Goal: Find specific page/section: Find specific page/section

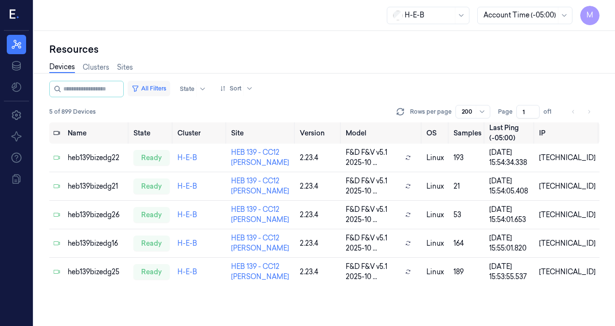
click at [170, 90] on button "All Filters" at bounding box center [149, 88] width 43 height 15
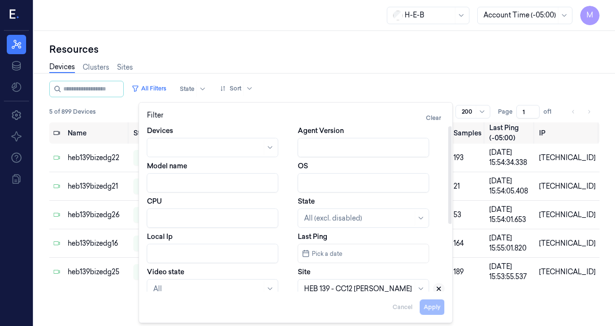
click at [439, 287] on icon at bounding box center [438, 288] width 7 height 7
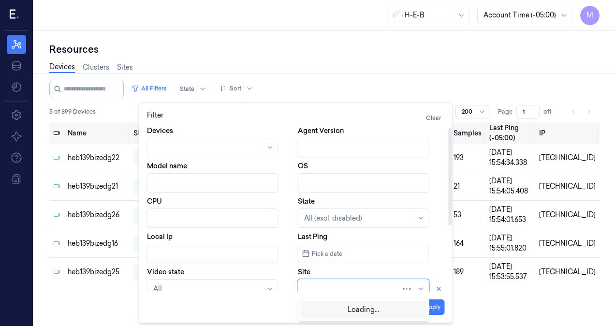
click at [352, 284] on div at bounding box center [352, 289] width 97 height 10
type input "741"
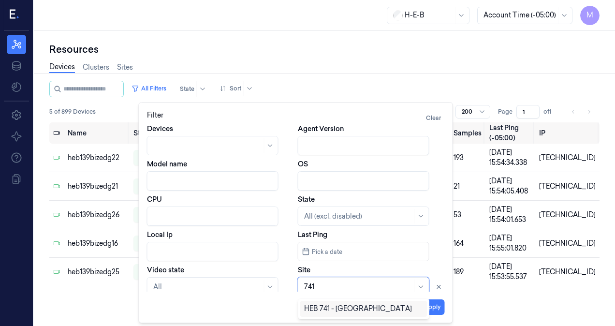
click at [346, 310] on div "HEB 741 - [GEOGRAPHIC_DATA]" at bounding box center [358, 308] width 108 height 10
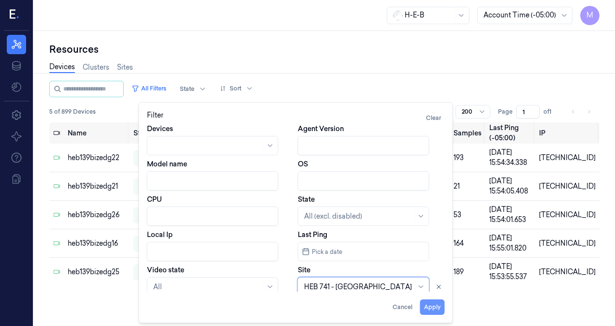
click at [430, 307] on button "Apply" at bounding box center [432, 306] width 25 height 15
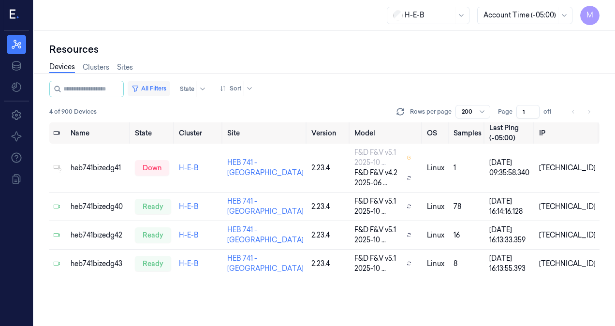
click at [162, 91] on button "All Filters" at bounding box center [149, 88] width 43 height 15
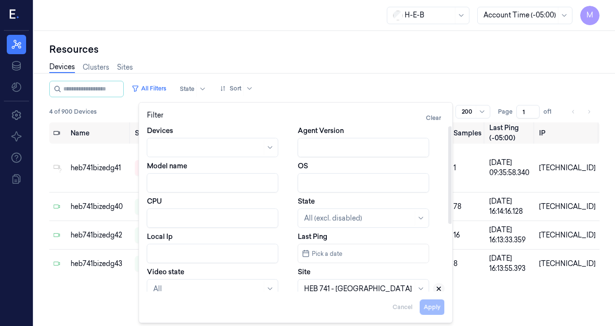
click at [442, 289] on icon at bounding box center [438, 288] width 7 height 7
click at [370, 287] on div at bounding box center [358, 289] width 109 height 10
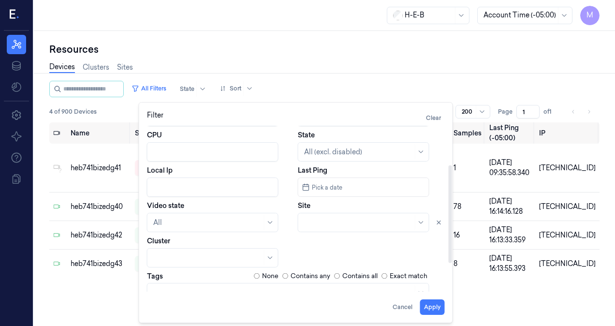
scroll to position [67, 0]
drag, startPoint x: 449, startPoint y: 216, endPoint x: 453, endPoint y: 254, distance: 37.9
click at [452, 254] on div at bounding box center [449, 214] width 3 height 98
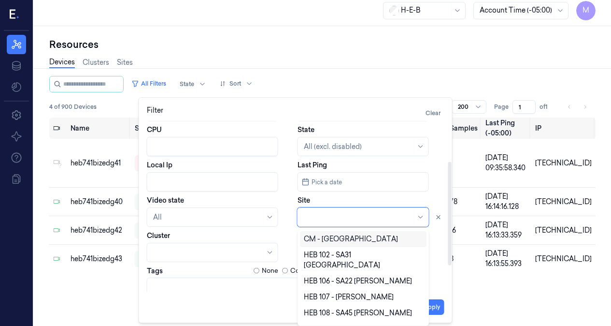
click at [416, 222] on div at bounding box center [421, 217] width 12 height 14
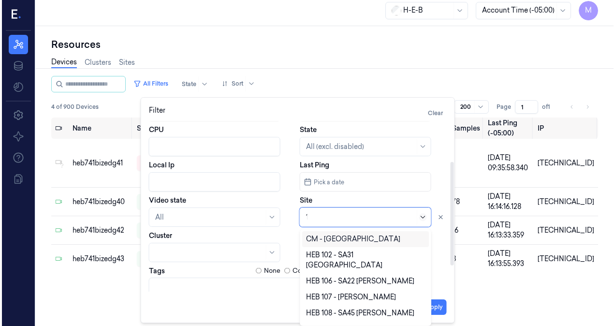
scroll to position [0, 0]
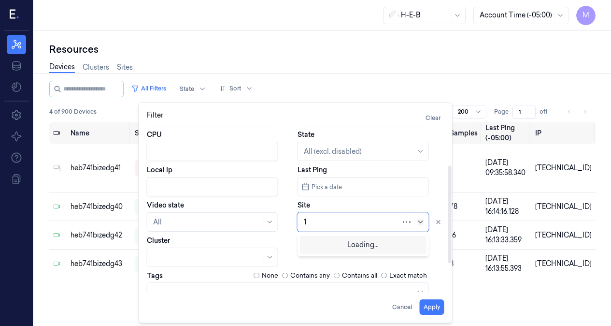
type input "13"
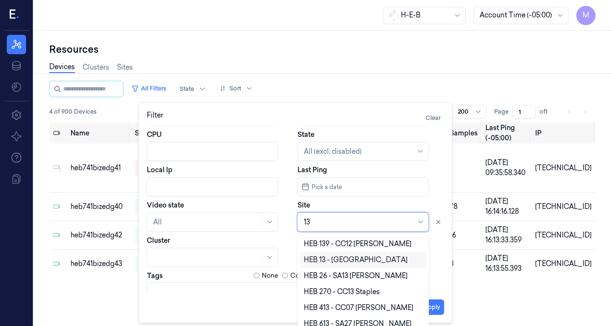
click at [331, 260] on div "HEB 13 - [GEOGRAPHIC_DATA]" at bounding box center [356, 260] width 104 height 10
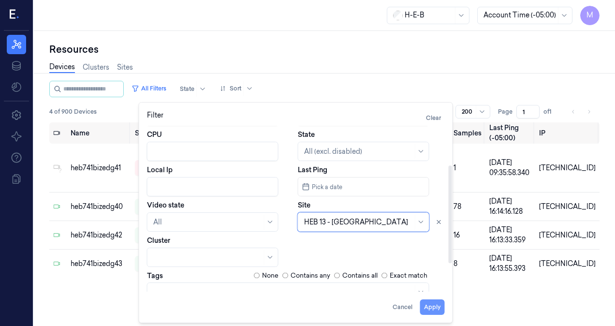
click at [429, 307] on button "Apply" at bounding box center [432, 306] width 25 height 15
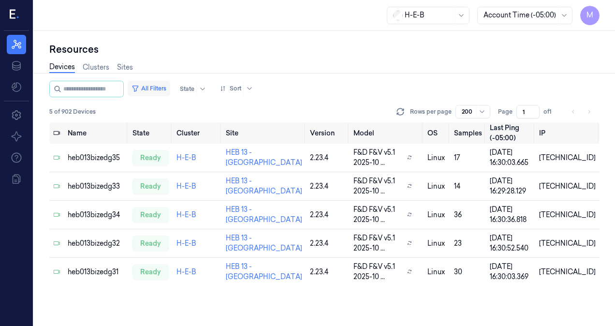
click at [170, 88] on button "All Filters" at bounding box center [149, 88] width 43 height 15
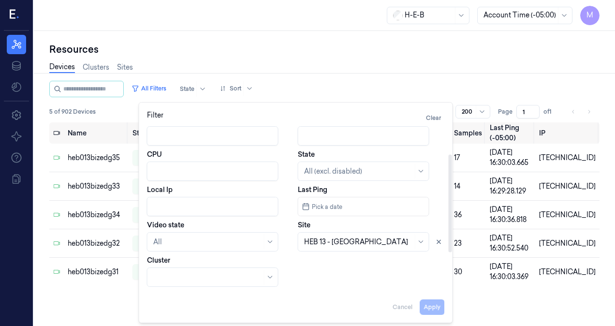
scroll to position [66, 0]
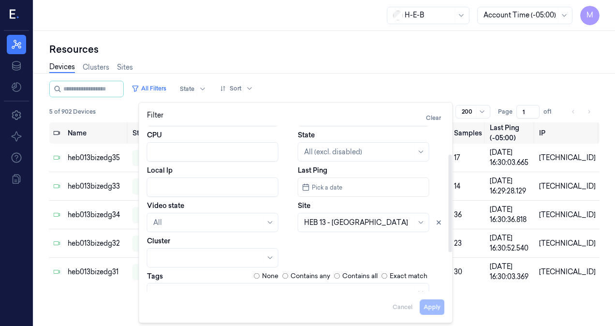
drag, startPoint x: 449, startPoint y: 206, endPoint x: 451, endPoint y: 245, distance: 39.2
click at [451, 245] on div at bounding box center [449, 204] width 3 height 98
click at [420, 222] on icon at bounding box center [421, 222] width 8 height 8
click at [445, 223] on div "Devices Agent Version Model name OS CPU State All (excl. disabled) Local Ip Las…" at bounding box center [295, 209] width 313 height 166
click at [441, 223] on icon at bounding box center [438, 222] width 7 height 7
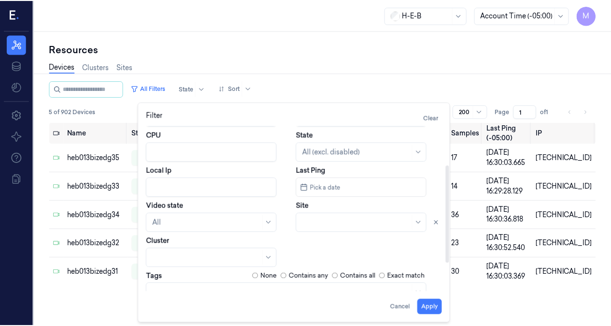
scroll to position [5, 0]
click at [381, 226] on div at bounding box center [363, 222] width 131 height 19
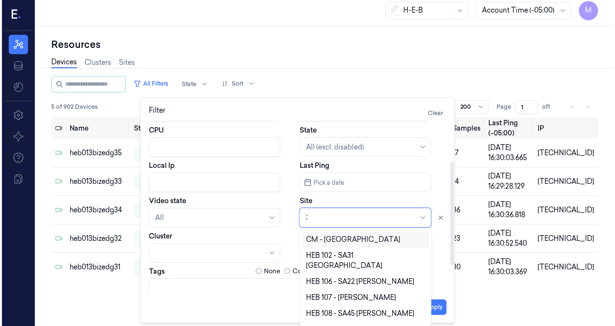
scroll to position [0, 0]
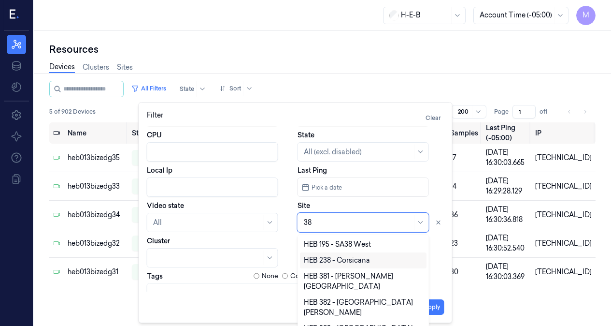
drag, startPoint x: 427, startPoint y: 247, endPoint x: 426, endPoint y: 263, distance: 16.0
click at [426, 263] on div "HEB 195 - SA38 [GEOGRAPHIC_DATA] 238 - [GEOGRAPHIC_DATA] HEB 381 - [PERSON_NAME…" at bounding box center [363, 282] width 131 height 97
drag, startPoint x: 422, startPoint y: 272, endPoint x: 425, endPoint y: 286, distance: 13.4
click at [425, 286] on div "HEB 195 - SA38 [GEOGRAPHIC_DATA] 238 - [GEOGRAPHIC_DATA] HEB 381 - [PERSON_NAME…" at bounding box center [363, 282] width 127 height 92
type input "38"
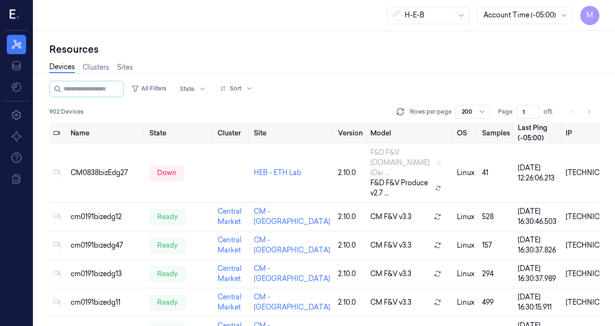
drag, startPoint x: 453, startPoint y: 242, endPoint x: 454, endPoint y: 268, distance: 26.1
click at [170, 90] on button "All Filters" at bounding box center [149, 88] width 43 height 15
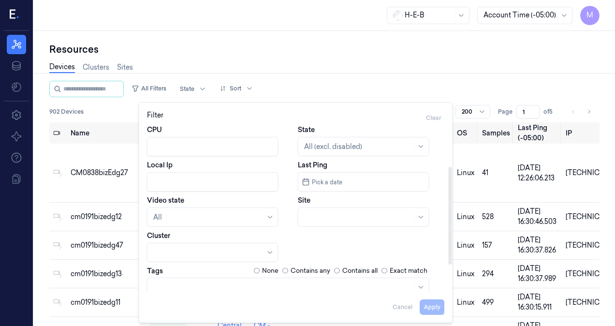
scroll to position [90, 0]
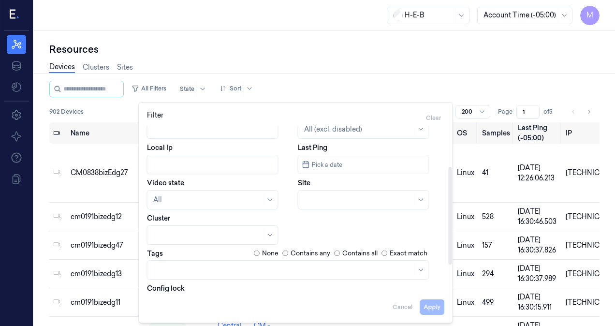
drag, startPoint x: 449, startPoint y: 205, endPoint x: 443, endPoint y: 250, distance: 44.9
click at [448, 258] on div at bounding box center [449, 216] width 3 height 98
click at [416, 179] on div "Site" at bounding box center [371, 192] width 147 height 31
click at [376, 185] on div "Site" at bounding box center [371, 192] width 147 height 31
click at [346, 195] on div at bounding box center [358, 199] width 109 height 10
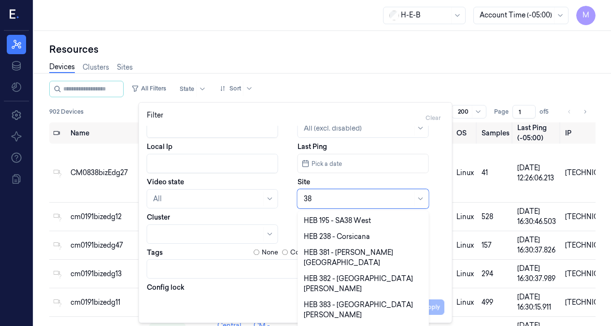
drag, startPoint x: 427, startPoint y: 313, endPoint x: 445, endPoint y: 294, distance: 26.3
click at [426, 325] on html "M Resources Data Settings About Support Documentation H-E-B Account Time (-05:0…" at bounding box center [305, 163] width 611 height 326
type input "38"
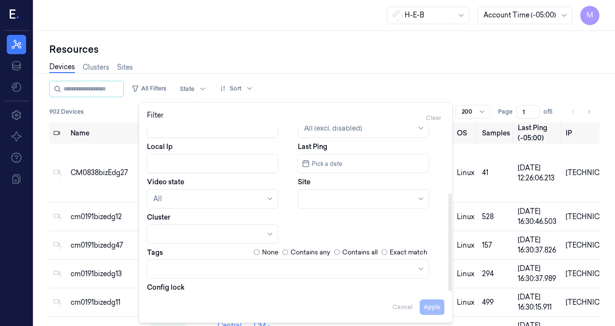
scroll to position [114, 0]
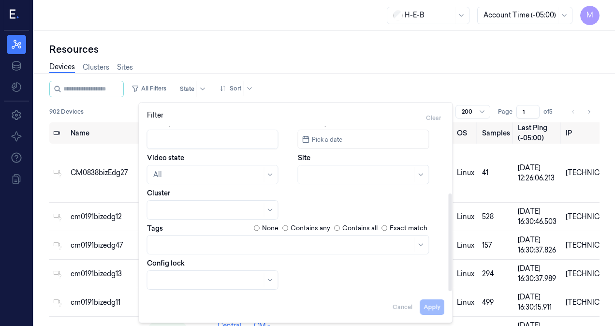
drag, startPoint x: 451, startPoint y: 271, endPoint x: 453, endPoint y: 305, distance: 34.8
click at [452, 291] on div at bounding box center [449, 209] width 5 height 166
drag, startPoint x: 450, startPoint y: 287, endPoint x: 449, endPoint y: 311, distance: 24.2
click at [449, 291] on div at bounding box center [449, 242] width 3 height 98
click at [449, 311] on div "Filter Clear Devices Agent Version Model name OS CPU State All (excl. disabled)…" at bounding box center [296, 212] width 314 height 221
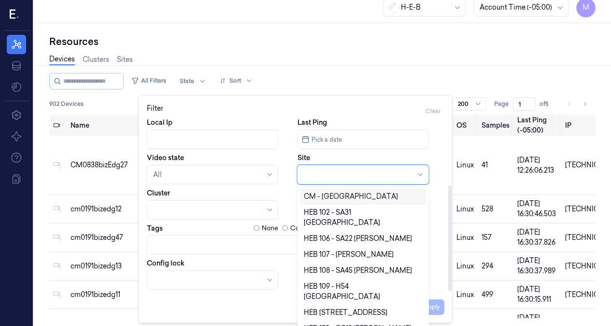
click at [327, 175] on div at bounding box center [358, 175] width 109 height 10
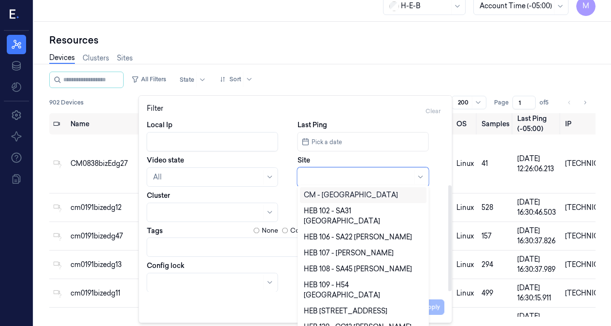
scroll to position [104, 0]
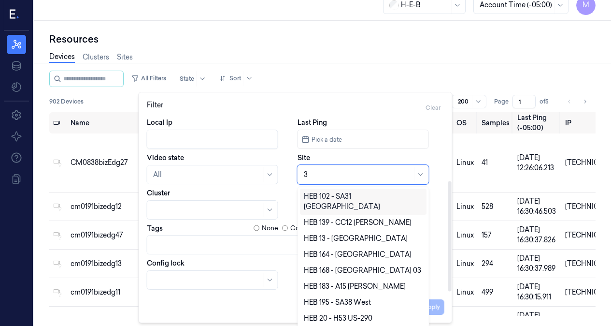
type input "38"
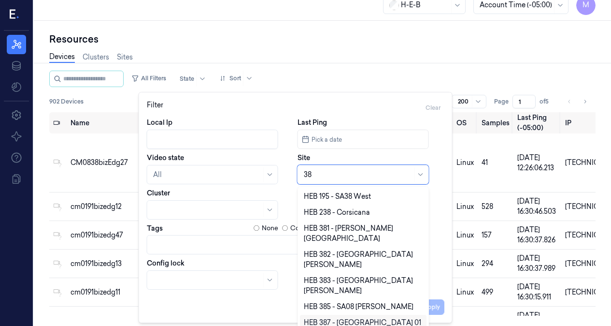
drag, startPoint x: 427, startPoint y: 299, endPoint x: 427, endPoint y: 315, distance: 16.0
click at [427, 317] on div "HEB 195 - SA38 [GEOGRAPHIC_DATA] 238 - [GEOGRAPHIC_DATA] HEB 381 - [PERSON_NAME…" at bounding box center [363, 258] width 131 height 144
click at [427, 315] on div "HEB 195 - SA38 [GEOGRAPHIC_DATA] 238 - [GEOGRAPHIC_DATA] HEB 381 - [PERSON_NAME…" at bounding box center [363, 258] width 131 height 144
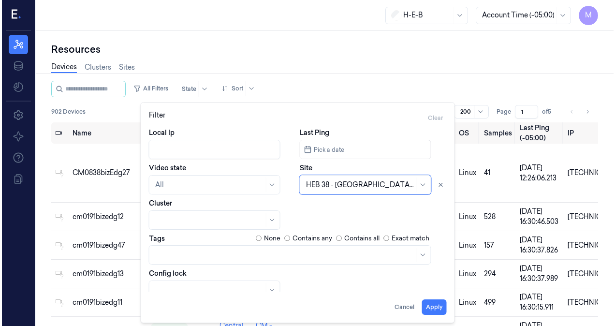
scroll to position [0, 0]
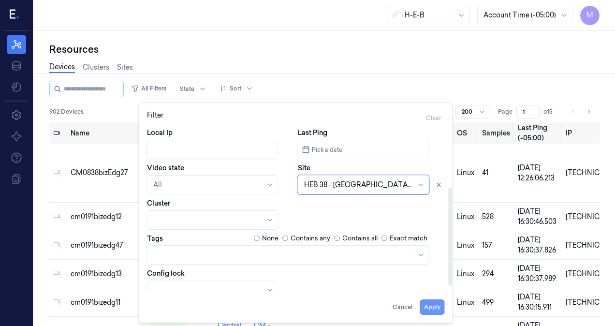
click at [427, 308] on button "Apply" at bounding box center [432, 306] width 25 height 15
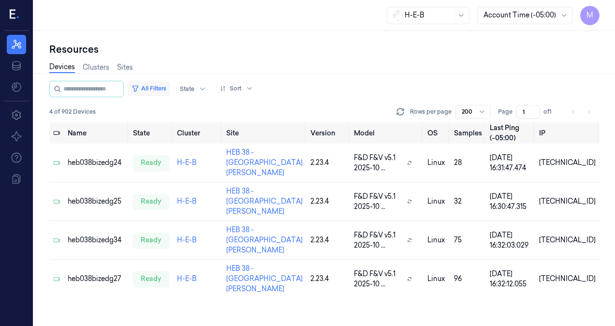
click at [155, 91] on button "All Filters" at bounding box center [149, 88] width 43 height 15
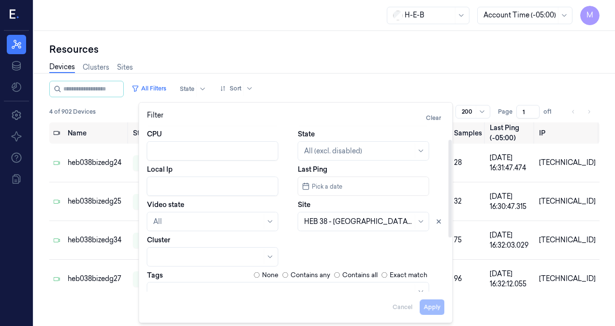
scroll to position [89, 0]
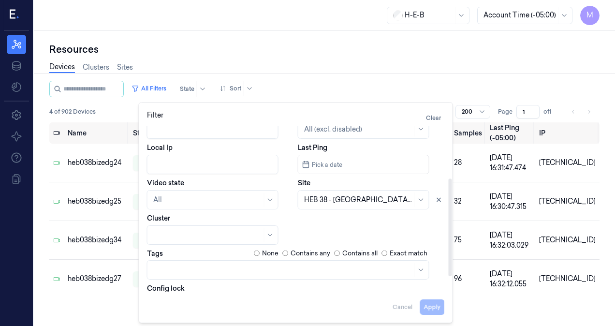
drag, startPoint x: 450, startPoint y: 198, endPoint x: 455, endPoint y: 250, distance: 52.9
click at [452, 250] on div at bounding box center [449, 227] width 3 height 98
click at [437, 201] on icon at bounding box center [438, 199] width 7 height 7
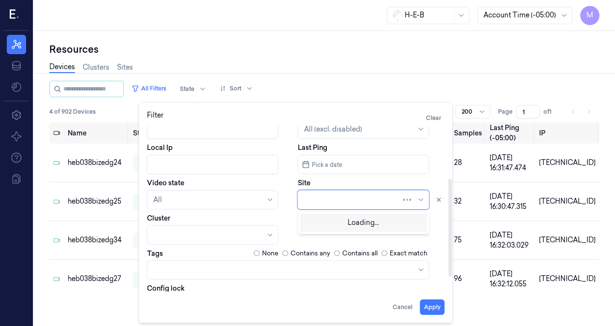
click at [380, 195] on div at bounding box center [352, 200] width 97 height 10
type input "94"
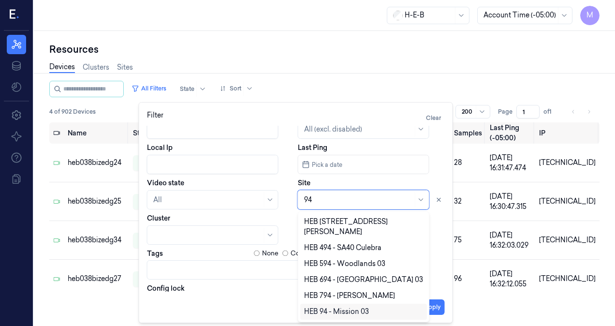
click at [327, 306] on div "HEB 94 - Mission 03" at bounding box center [336, 311] width 65 height 10
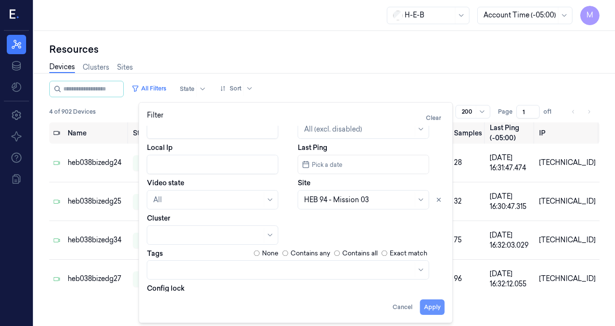
click at [431, 305] on button "Apply" at bounding box center [432, 306] width 25 height 15
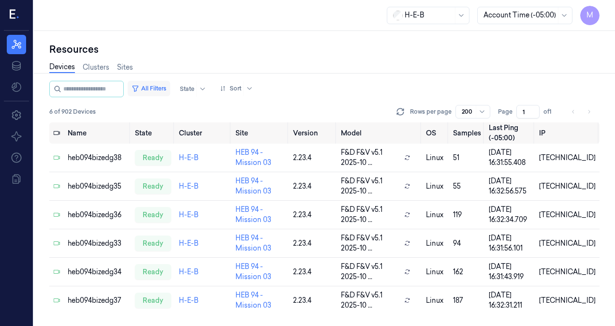
click at [170, 90] on button "All Filters" at bounding box center [149, 88] width 43 height 15
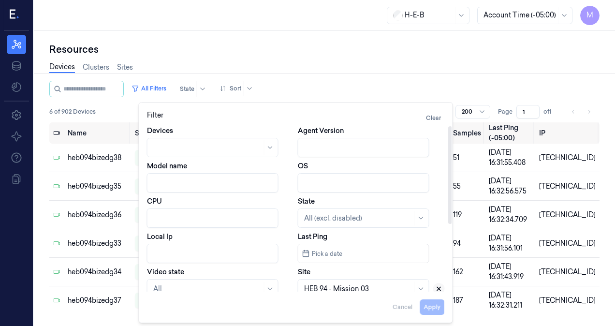
click at [439, 287] on icon at bounding box center [438, 288] width 7 height 7
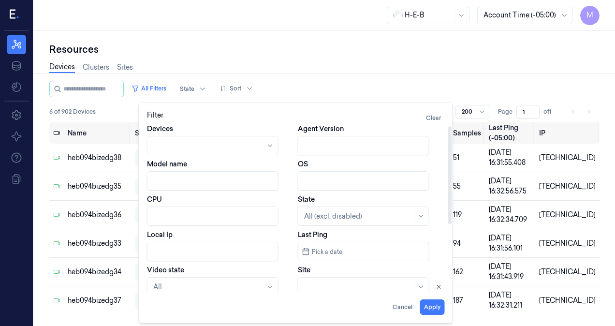
click at [370, 288] on div at bounding box center [358, 287] width 109 height 10
type input "212"
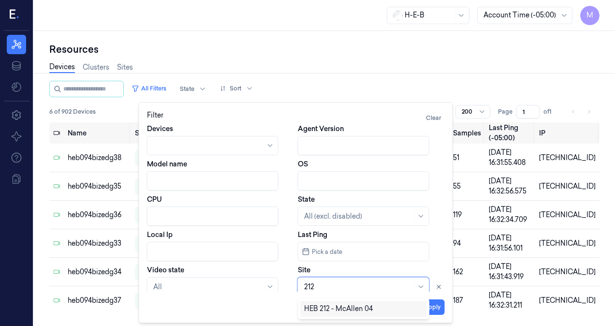
click at [345, 308] on div "HEB 212 - McAllen 04" at bounding box center [338, 308] width 69 height 10
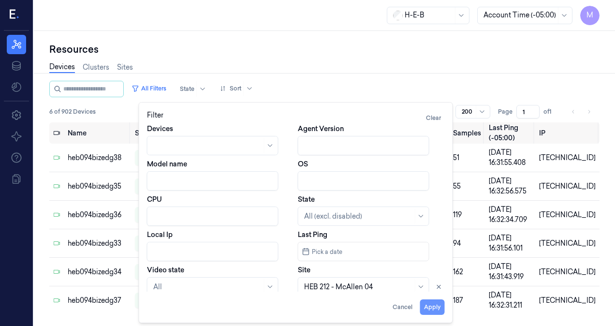
click at [428, 307] on button "Apply" at bounding box center [432, 306] width 25 height 15
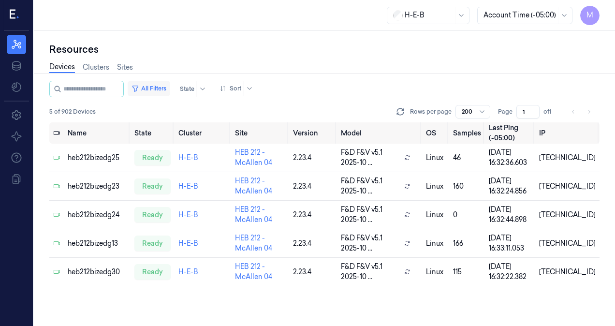
click at [158, 88] on button "All Filters" at bounding box center [149, 88] width 43 height 15
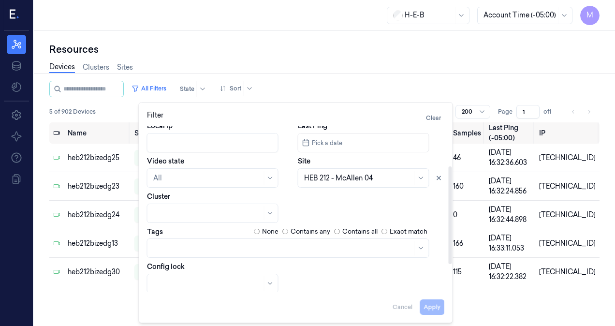
scroll to position [114, 0]
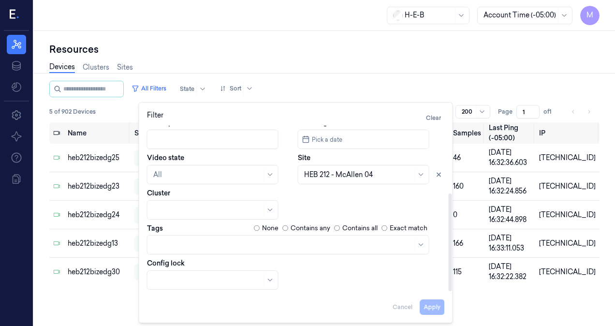
drag, startPoint x: 450, startPoint y: 210, endPoint x: 455, endPoint y: 292, distance: 82.3
click at [452, 291] on div at bounding box center [449, 242] width 3 height 98
click at [436, 175] on icon at bounding box center [438, 174] width 7 height 7
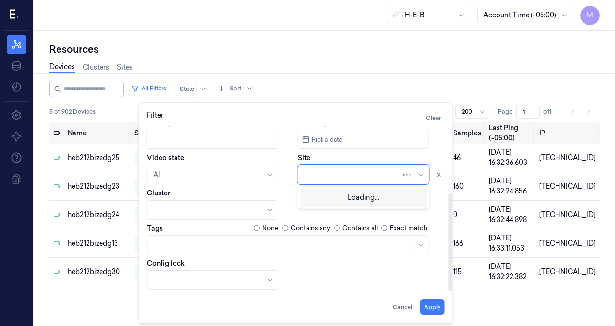
click at [365, 171] on div at bounding box center [352, 175] width 97 height 10
type input "334"
click at [342, 201] on div "HEB 334 - McAllen 01" at bounding box center [363, 196] width 127 height 16
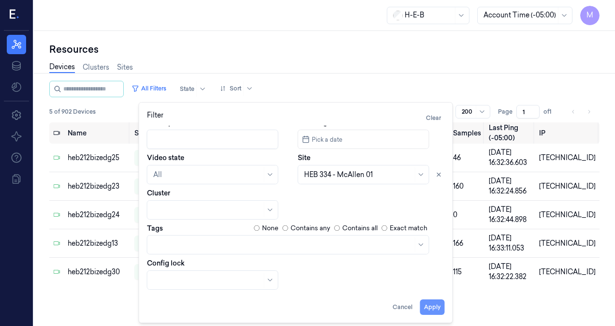
click at [432, 309] on button "Apply" at bounding box center [432, 306] width 25 height 15
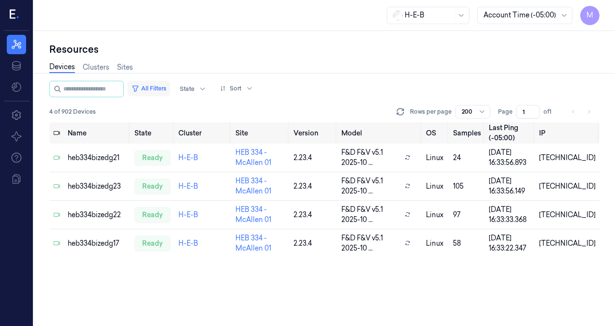
click at [166, 92] on button "All Filters" at bounding box center [149, 88] width 43 height 15
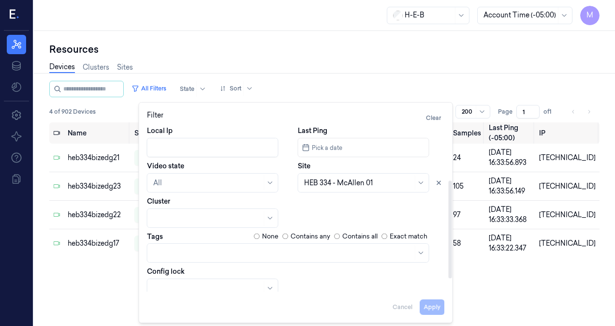
scroll to position [114, 0]
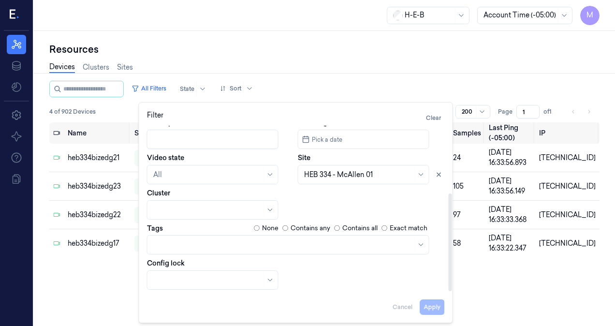
drag, startPoint x: 450, startPoint y: 211, endPoint x: 458, endPoint y: 292, distance: 81.5
click at [452, 291] on div at bounding box center [449, 242] width 3 height 98
click at [440, 173] on icon at bounding box center [438, 174] width 3 height 3
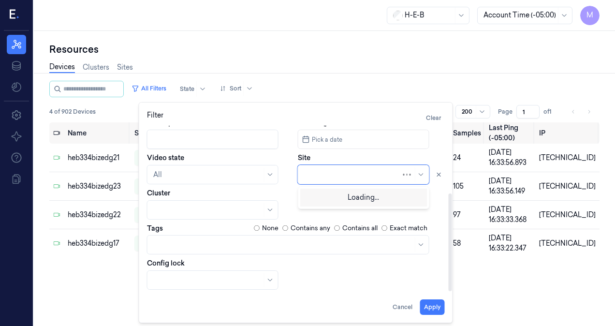
click at [372, 174] on div at bounding box center [352, 175] width 97 height 10
type input "419"
click at [368, 196] on div "HEB 419 - Eagle Pass 02" at bounding box center [341, 196] width 75 height 10
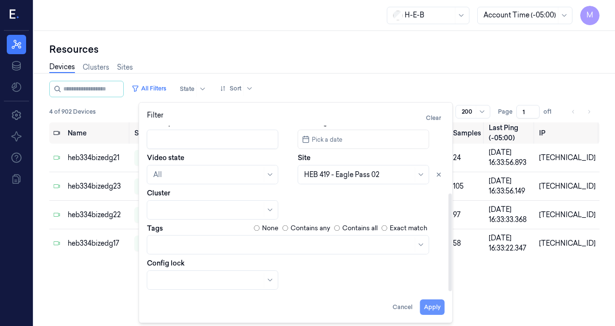
click at [429, 305] on button "Apply" at bounding box center [432, 306] width 25 height 15
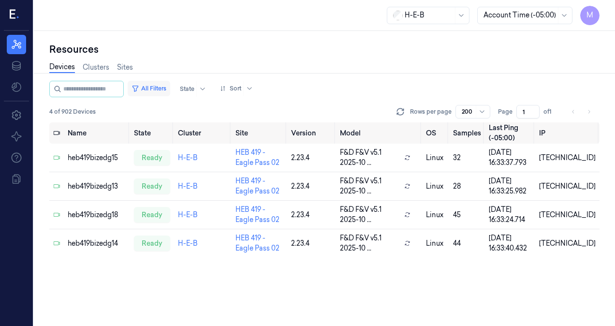
click at [165, 86] on button "All Filters" at bounding box center [149, 88] width 43 height 15
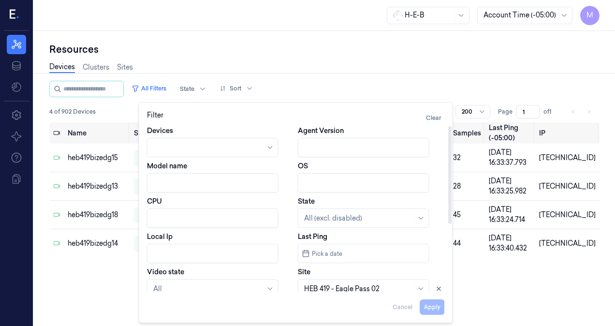
scroll to position [114, 0]
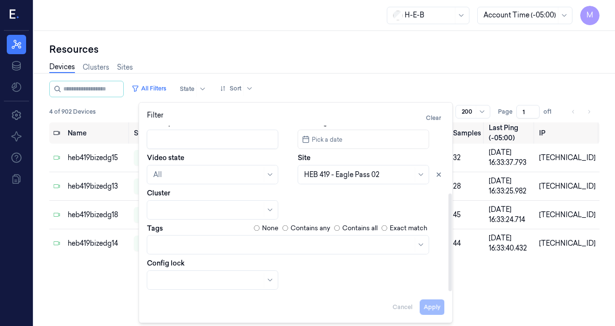
drag, startPoint x: 449, startPoint y: 219, endPoint x: 433, endPoint y: 271, distance: 54.2
click at [448, 291] on div at bounding box center [449, 242] width 3 height 98
click at [421, 177] on icon at bounding box center [421, 175] width 8 height 8
click at [440, 175] on icon at bounding box center [438, 174] width 7 height 7
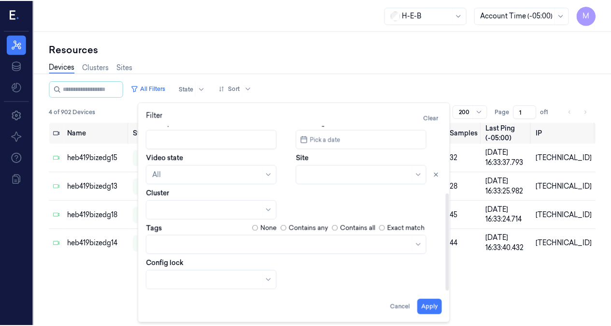
scroll to position [105, 0]
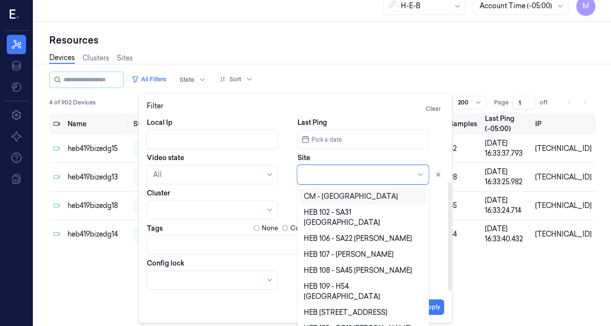
click at [396, 176] on div at bounding box center [358, 175] width 109 height 10
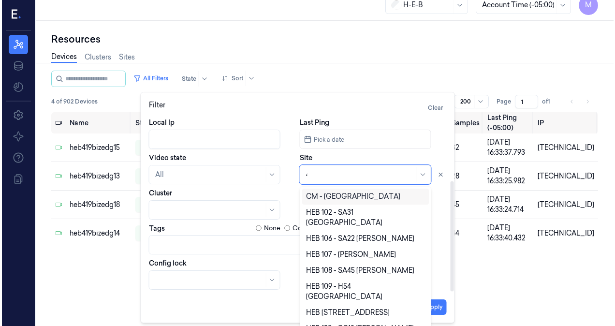
scroll to position [0, 0]
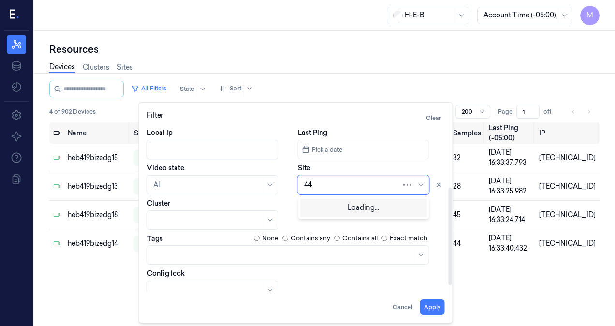
type input "448"
click at [322, 206] on div "HEB 448 - [GEOGRAPHIC_DATA]" at bounding box center [358, 206] width 109 height 10
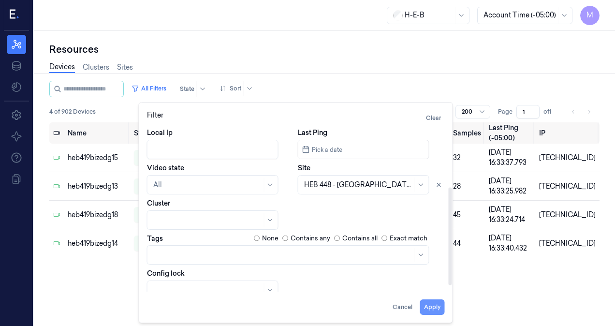
click at [434, 304] on button "Apply" at bounding box center [432, 306] width 25 height 15
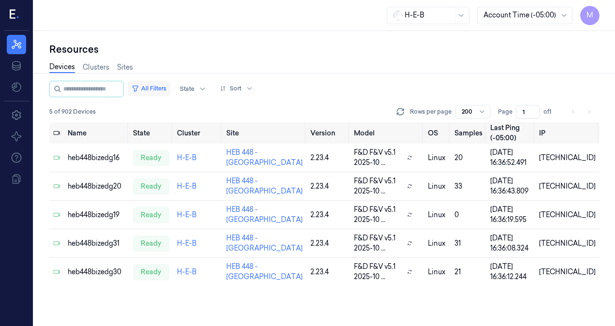
click at [170, 81] on button "All Filters" at bounding box center [149, 88] width 43 height 15
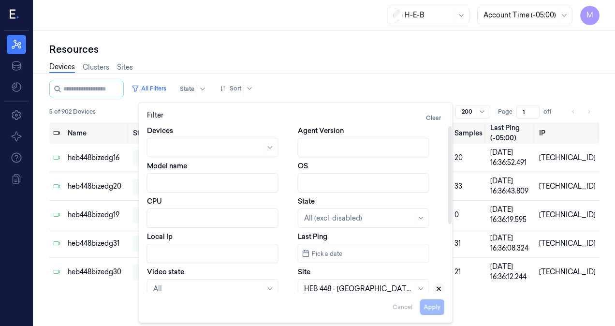
click at [439, 291] on icon at bounding box center [438, 288] width 7 height 7
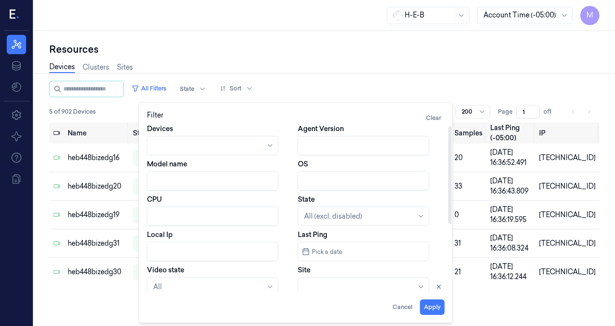
click at [379, 283] on div at bounding box center [358, 287] width 109 height 14
type input "485"
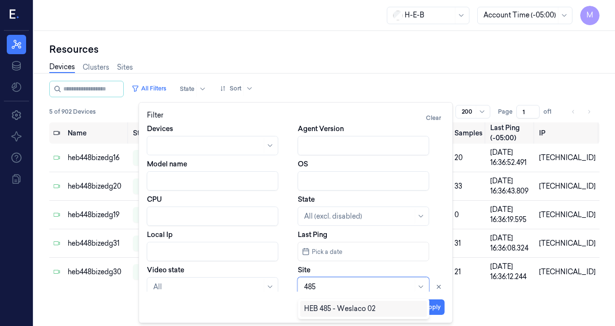
click at [361, 307] on div "HEB 485 - Weslaco 02" at bounding box center [340, 308] width 72 height 10
click at [430, 307] on button "Apply" at bounding box center [432, 306] width 25 height 15
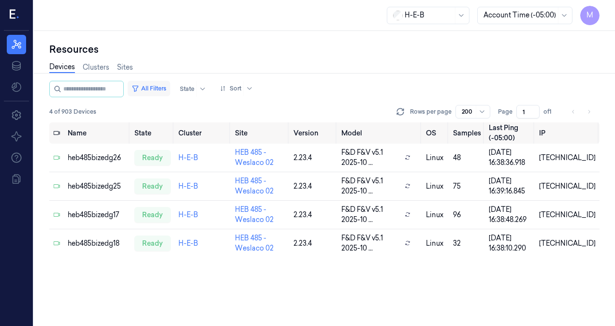
click at [162, 87] on button "All Filters" at bounding box center [149, 88] width 43 height 15
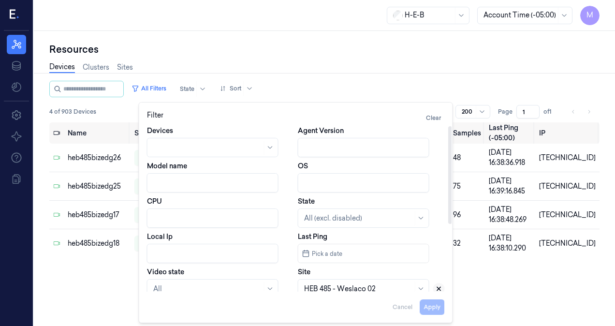
click at [438, 288] on icon at bounding box center [438, 288] width 3 height 3
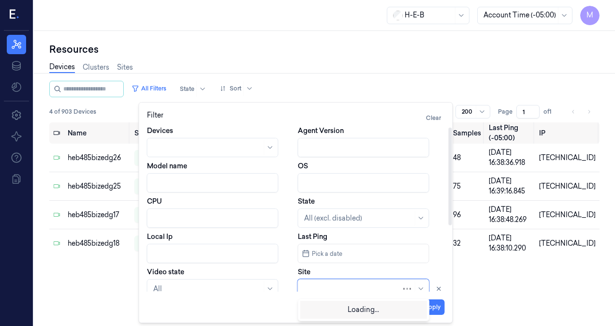
scroll to position [2, 0]
click at [376, 284] on div at bounding box center [352, 287] width 97 height 10
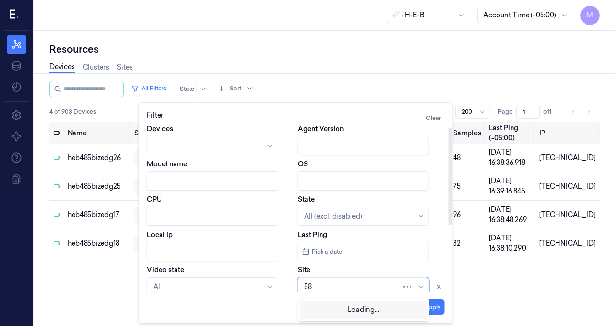
type input "586"
click at [391, 312] on div "HEB 586 - Laredo 06" at bounding box center [363, 308] width 119 height 10
click at [430, 308] on button "Apply" at bounding box center [432, 306] width 25 height 15
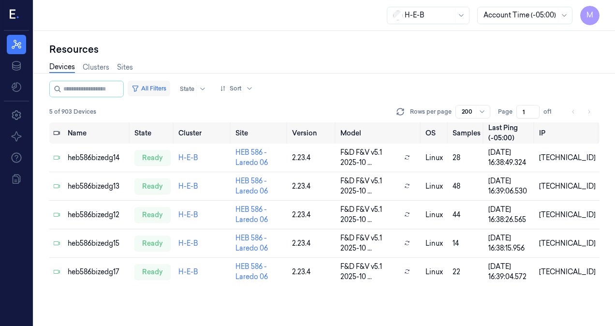
click at [160, 90] on button "All Filters" at bounding box center [149, 88] width 43 height 15
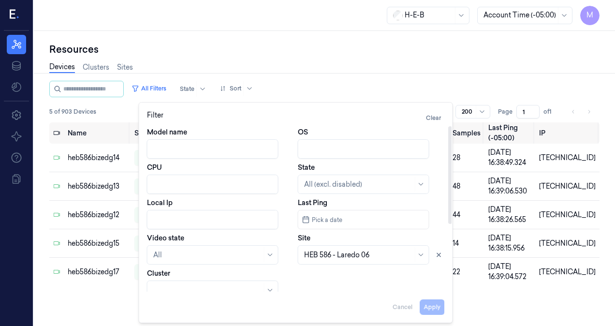
scroll to position [82, 0]
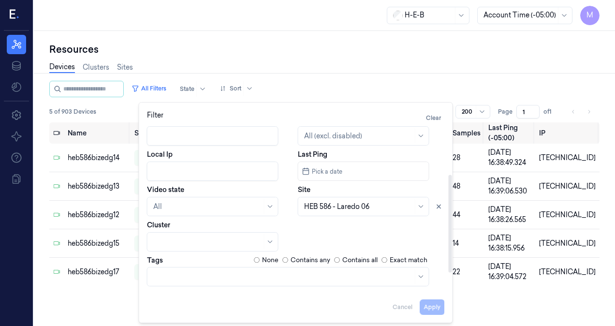
drag, startPoint x: 449, startPoint y: 216, endPoint x: 448, endPoint y: 264, distance: 48.3
click at [448, 264] on div at bounding box center [449, 223] width 3 height 98
drag, startPoint x: 440, startPoint y: 206, endPoint x: 395, endPoint y: 205, distance: 44.5
click at [440, 206] on icon at bounding box center [438, 206] width 7 height 7
click at [380, 204] on div at bounding box center [358, 206] width 109 height 10
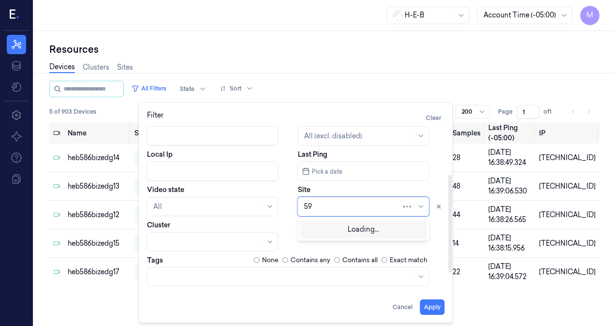
type input "590"
click at [341, 228] on div "HEB 590 - McAllen 02" at bounding box center [339, 228] width 71 height 10
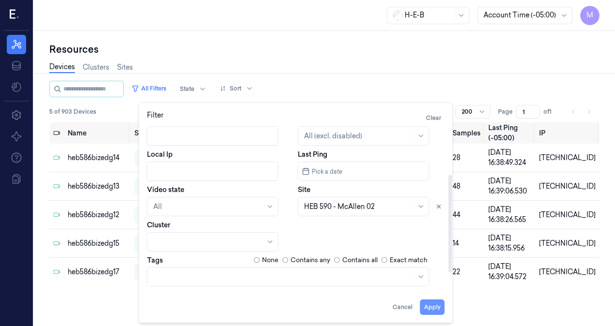
click at [433, 310] on button "Apply" at bounding box center [432, 306] width 25 height 15
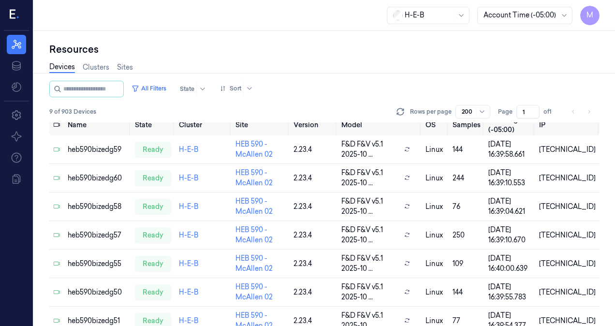
scroll to position [5, 0]
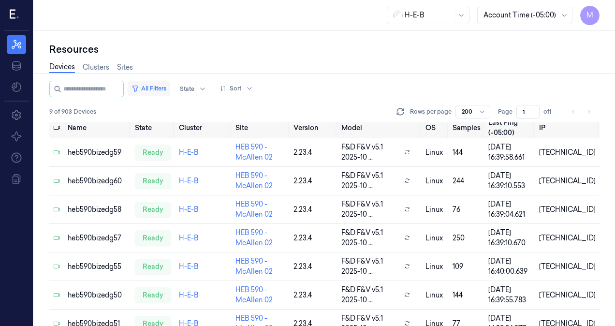
click at [166, 89] on button "All Filters" at bounding box center [149, 88] width 43 height 15
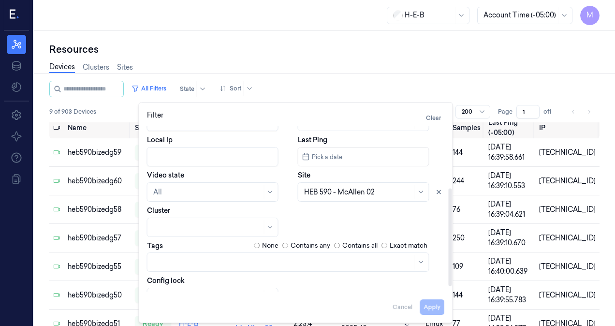
scroll to position [114, 0]
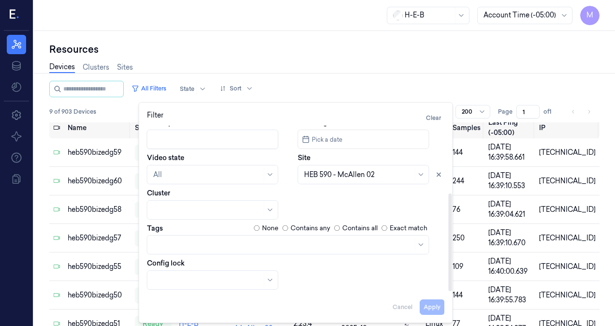
drag, startPoint x: 450, startPoint y: 209, endPoint x: 451, endPoint y: 292, distance: 83.1
click at [451, 291] on div at bounding box center [449, 242] width 3 height 98
drag, startPoint x: 441, startPoint y: 173, endPoint x: 429, endPoint y: 177, distance: 12.8
click at [441, 173] on icon at bounding box center [438, 174] width 7 height 7
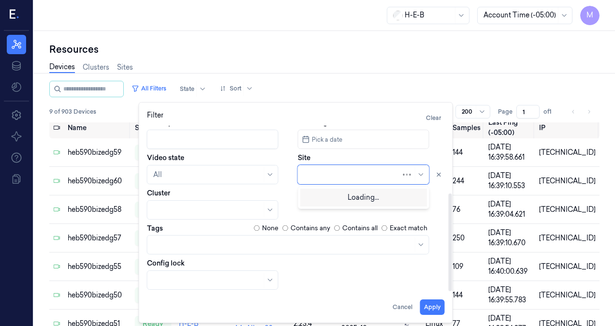
click at [364, 171] on div at bounding box center [352, 175] width 97 height 10
type input "74"
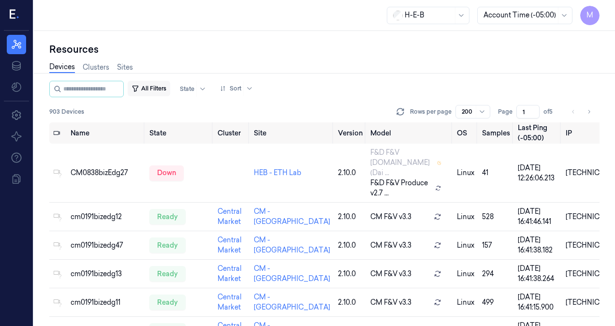
click at [153, 90] on button "All Filters" at bounding box center [149, 88] width 43 height 15
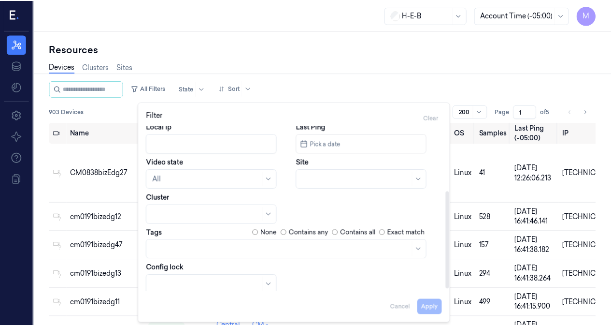
scroll to position [114, 0]
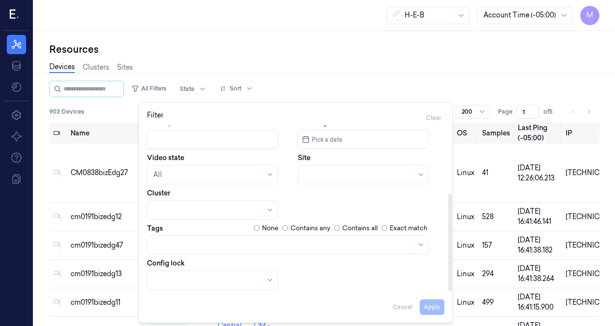
drag, startPoint x: 449, startPoint y: 213, endPoint x: 449, endPoint y: 274, distance: 61.4
click at [451, 281] on div at bounding box center [449, 242] width 3 height 98
click at [420, 176] on icon at bounding box center [421, 175] width 8 height 8
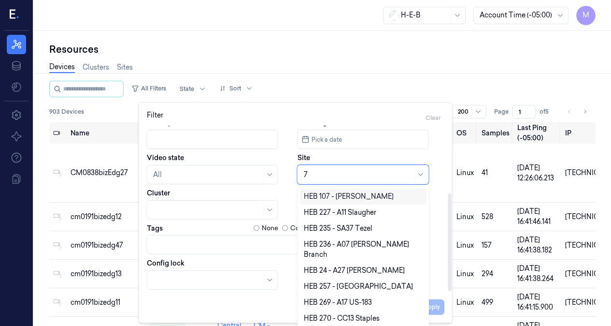
type input "74"
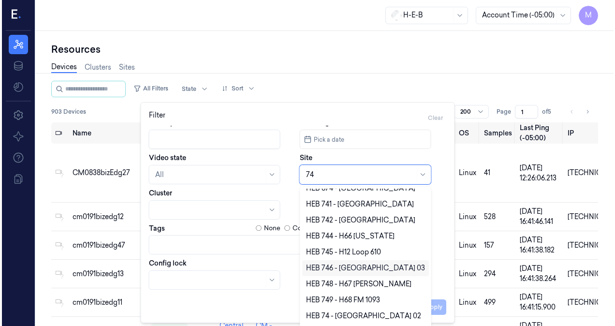
scroll to position [38, 0]
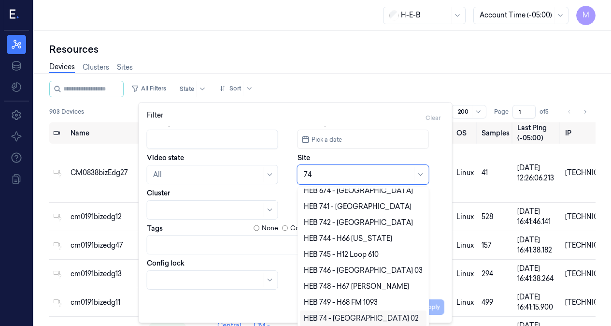
click at [390, 322] on div "HEB 74 - [GEOGRAPHIC_DATA] 02" at bounding box center [363, 318] width 119 height 10
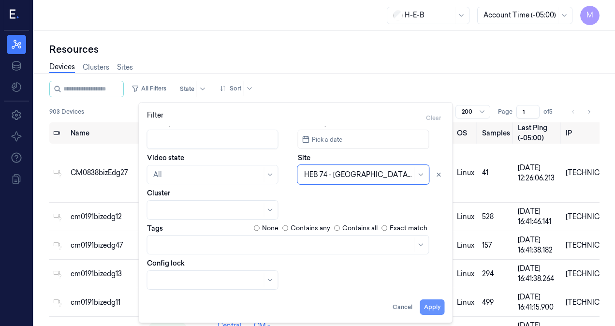
click at [434, 306] on button "Apply" at bounding box center [432, 306] width 25 height 15
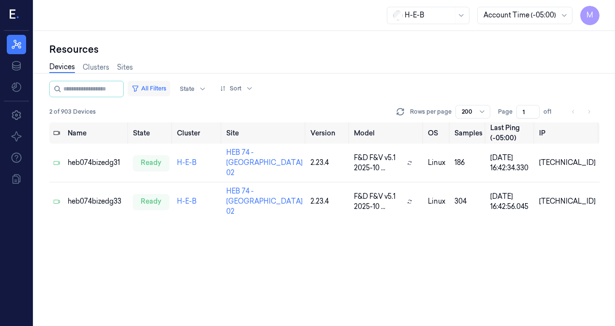
click at [163, 89] on button "All Filters" at bounding box center [149, 88] width 43 height 15
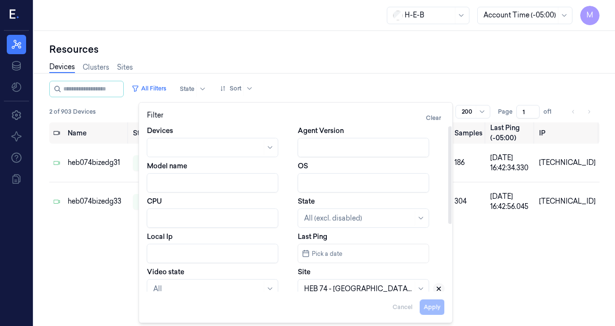
click at [440, 287] on icon at bounding box center [438, 288] width 7 height 7
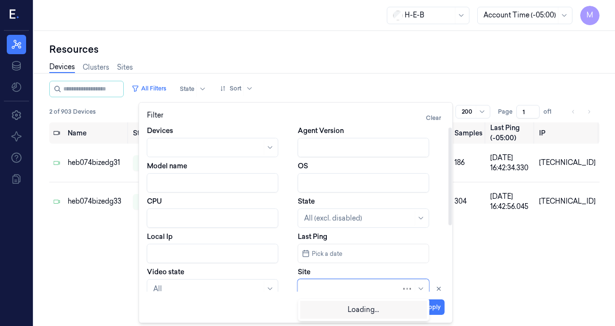
scroll to position [2, 0]
click at [328, 286] on div at bounding box center [352, 287] width 97 height 10
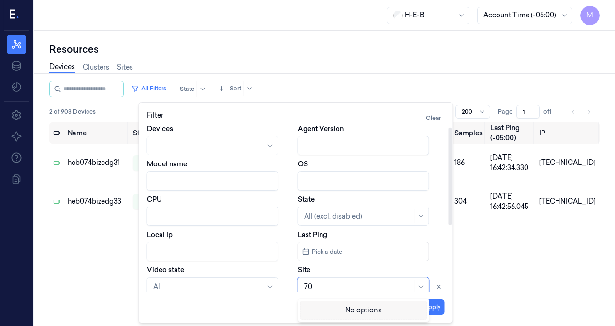
type input "702"
click at [311, 310] on div "HEB 702 - McAllen 03" at bounding box center [339, 308] width 71 height 10
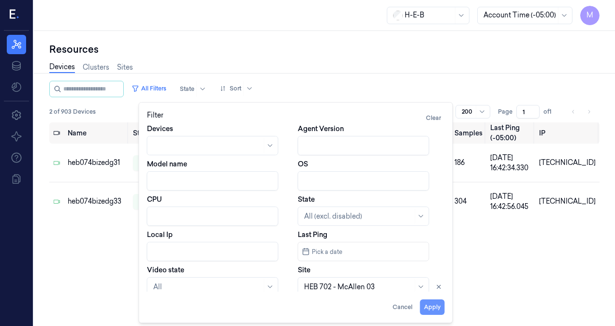
click at [440, 310] on button "Apply" at bounding box center [432, 306] width 25 height 15
